Goal: Information Seeking & Learning: Find specific fact

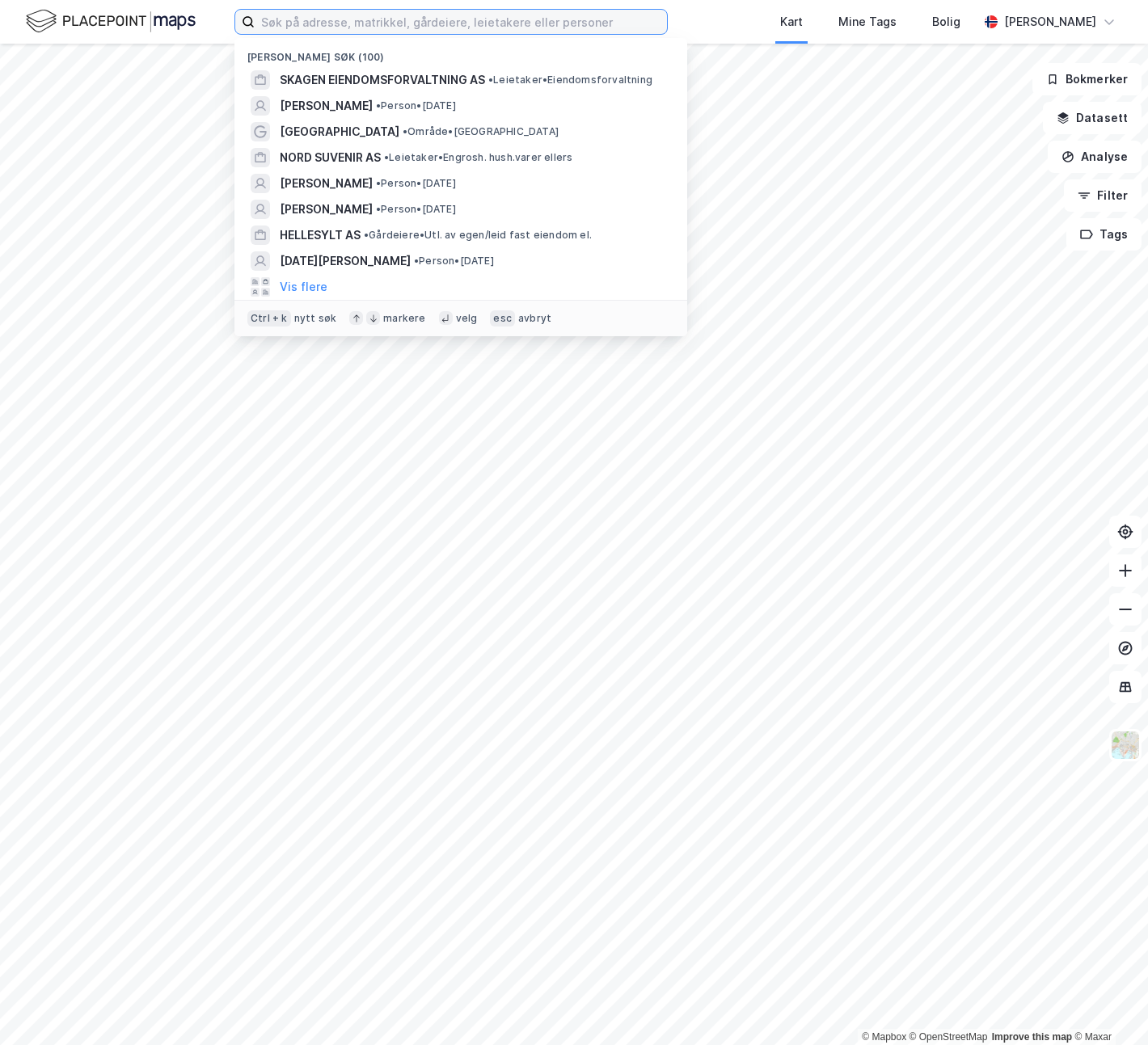
click at [341, 19] on input at bounding box center [461, 22] width 412 height 24
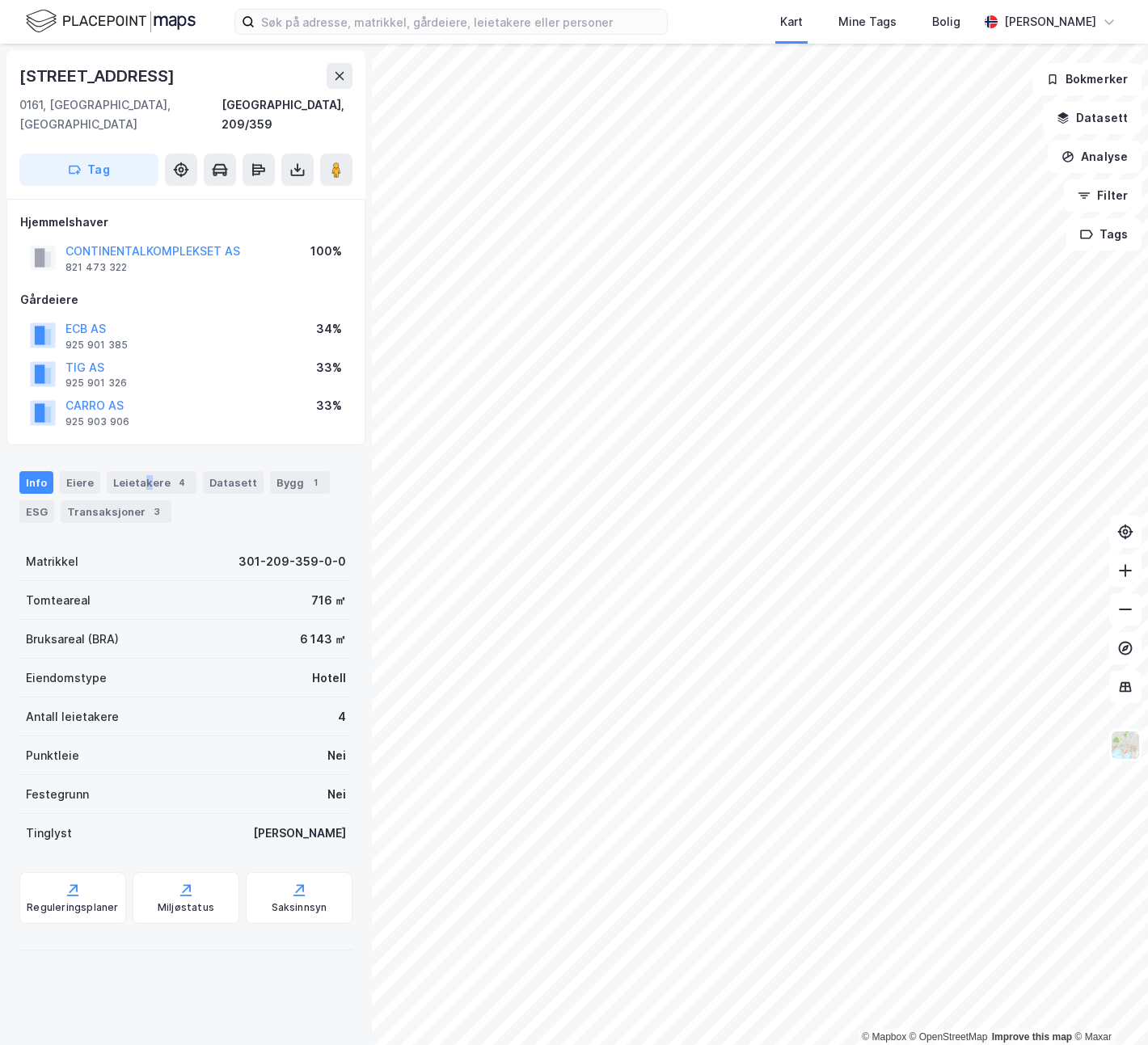
drag, startPoint x: 142, startPoint y: 454, endPoint x: 168, endPoint y: 441, distance: 29.1
click at [142, 471] on div "Leietakere 4" at bounding box center [151, 482] width 90 height 23
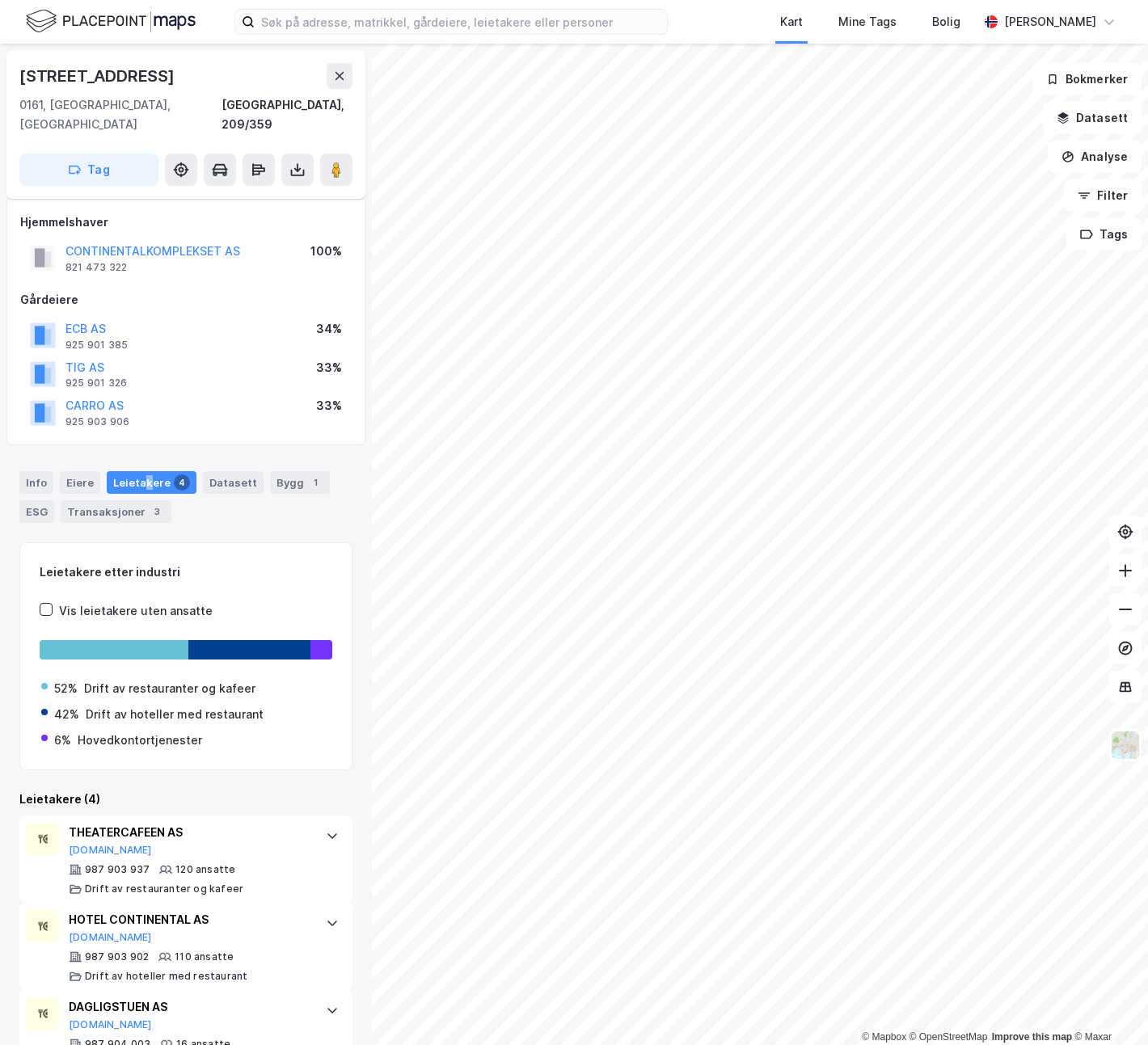
scroll to position [134, 0]
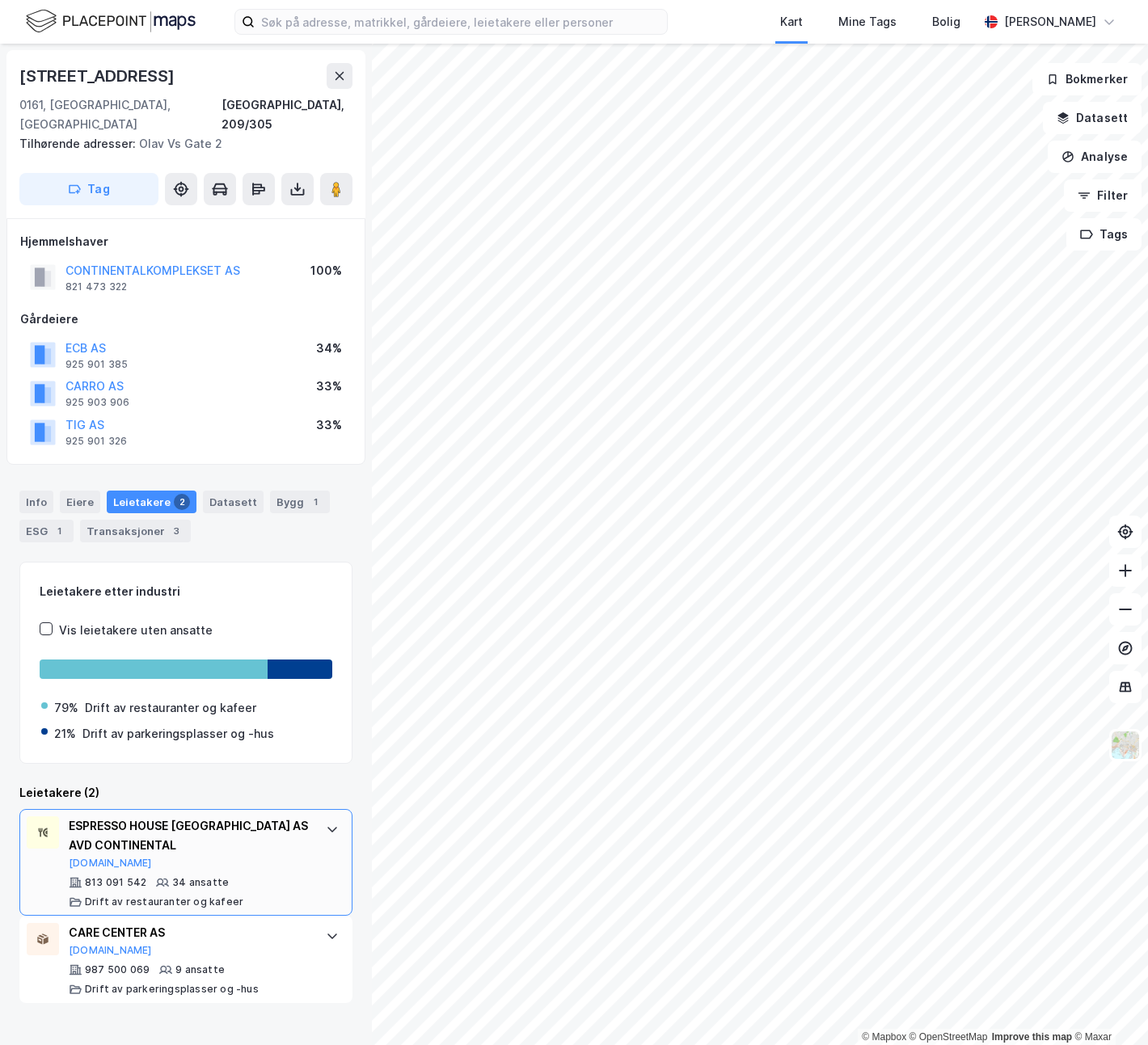
click at [290, 816] on div "ESPRESSO HOUSE [GEOGRAPHIC_DATA] AS AVD CONTINENTAL" at bounding box center [189, 835] width 241 height 39
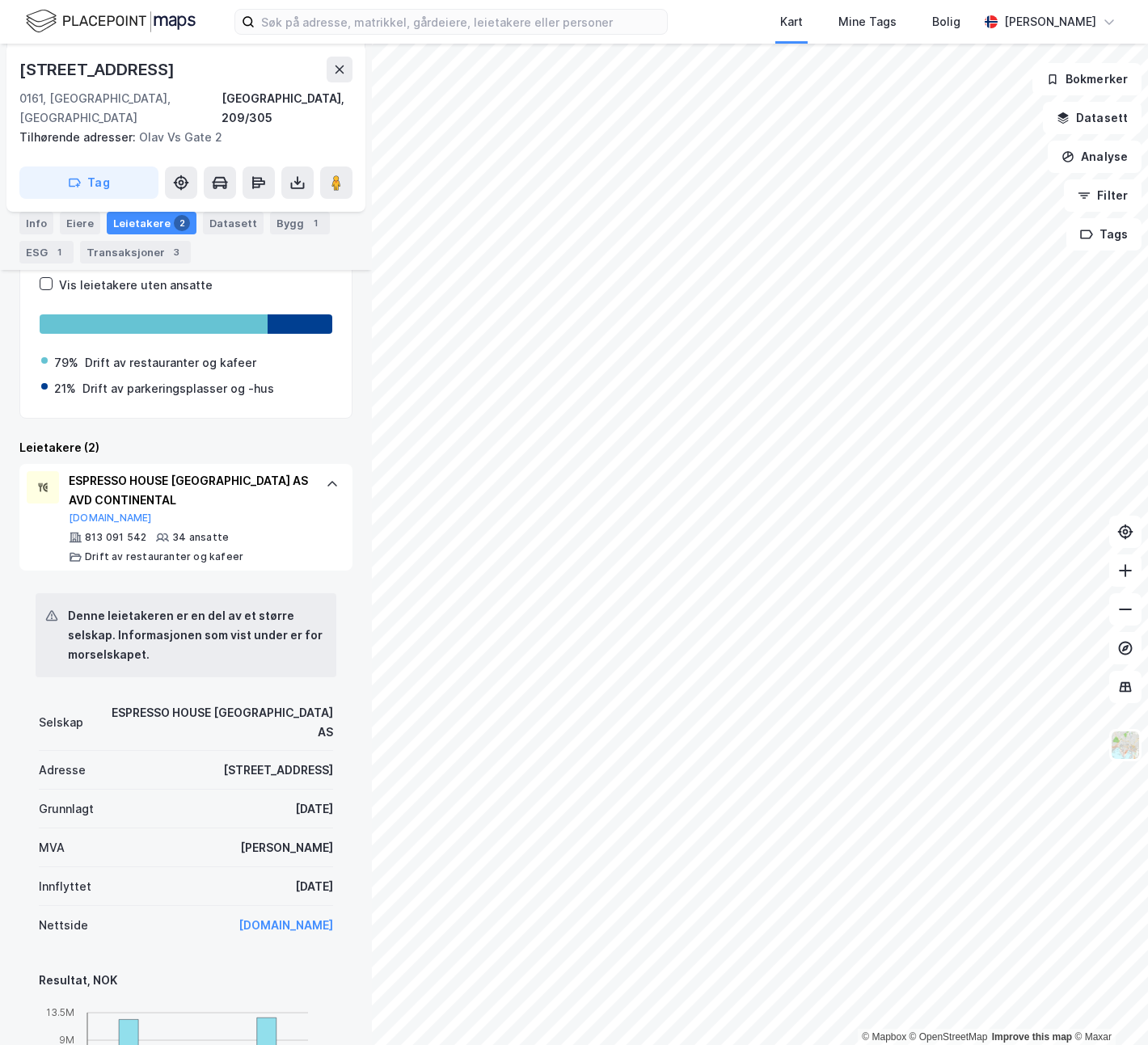
scroll to position [404, 0]
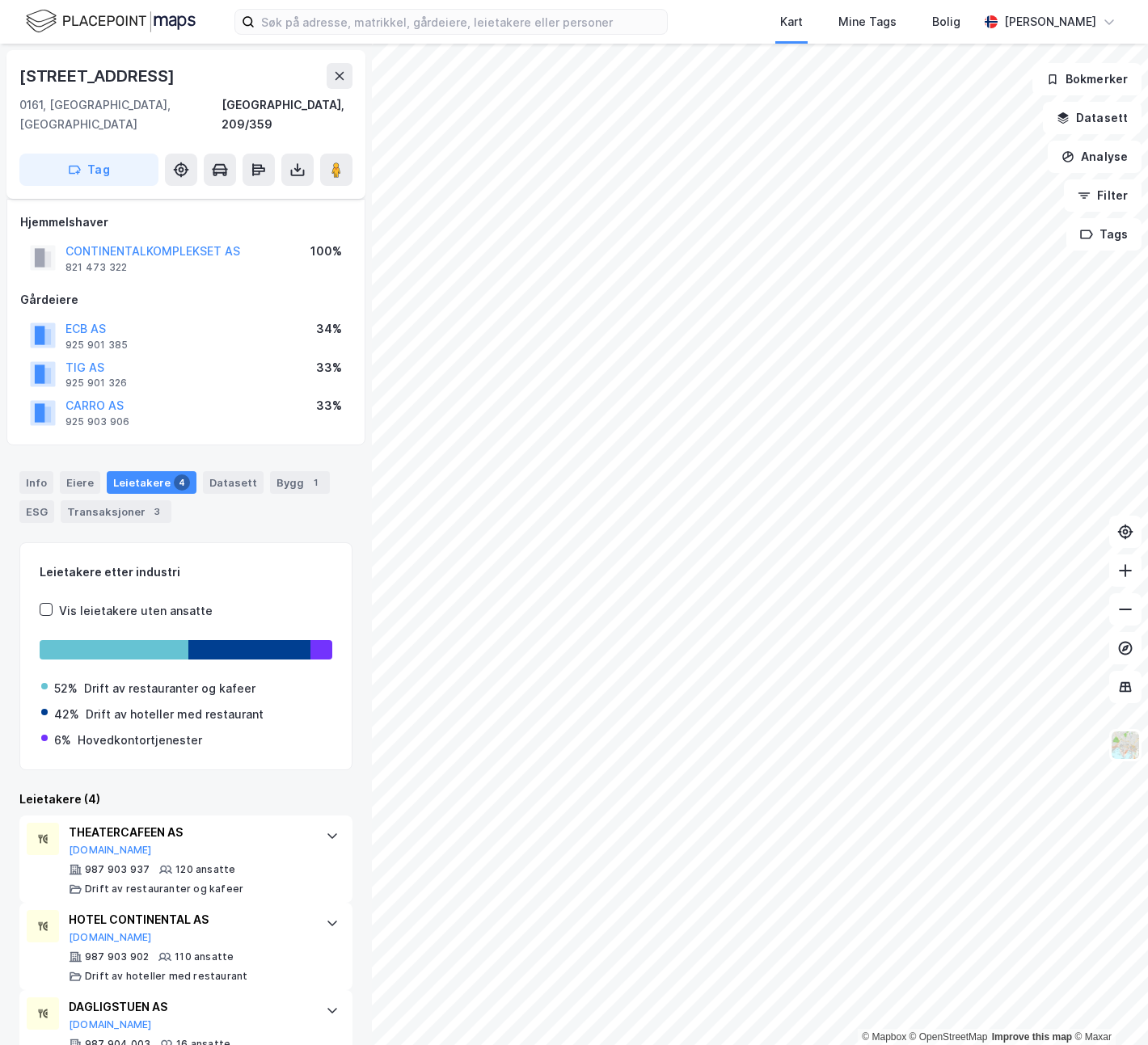
scroll to position [134, 0]
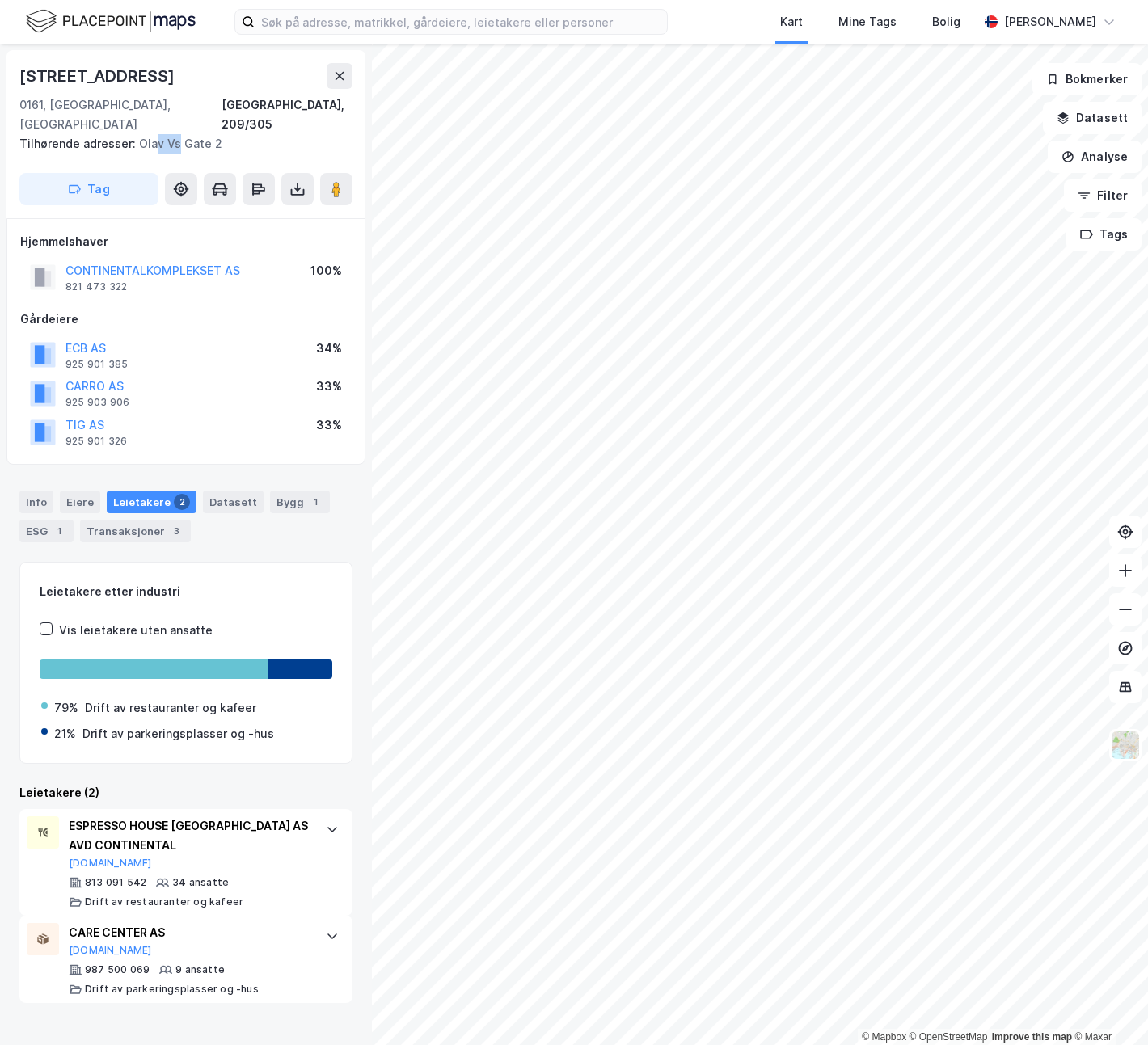
drag, startPoint x: 174, startPoint y: 125, endPoint x: 149, endPoint y: 126, distance: 25.0
click at [148, 134] on div "Tilhørende adresser: [PERSON_NAME][STREET_ADDRESS]" at bounding box center [179, 143] width 320 height 19
drag, startPoint x: 204, startPoint y: 123, endPoint x: 136, endPoint y: 124, distance: 68.0
click at [136, 134] on div "Tilhørende adresser: [PERSON_NAME][STREET_ADDRESS]" at bounding box center [179, 143] width 320 height 19
copy div "Olav Vs Gate"
